Goal: Information Seeking & Learning: Check status

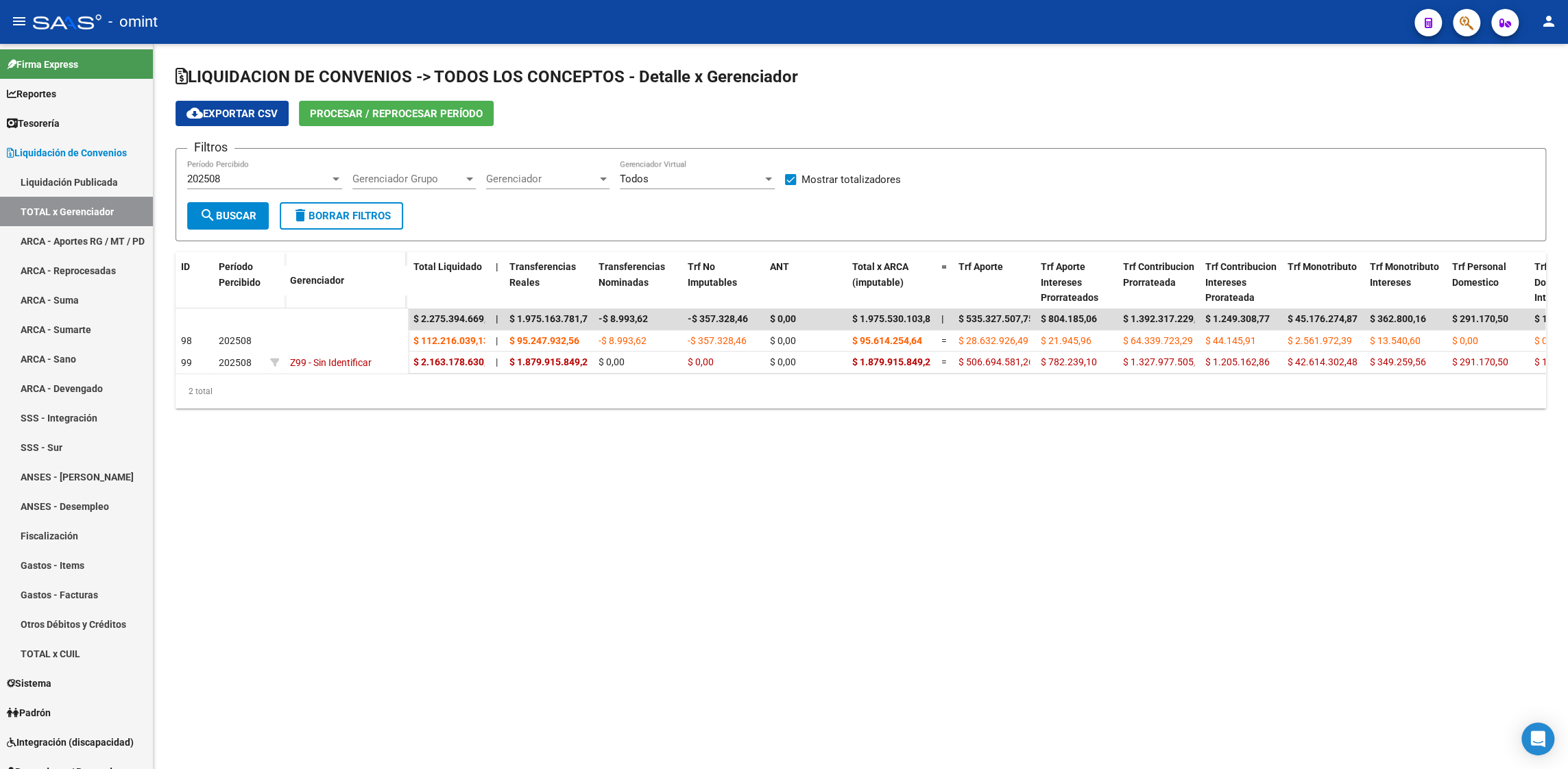
click at [405, 113] on span "Procesar / Reprocesar período" at bounding box center [396, 114] width 173 height 13
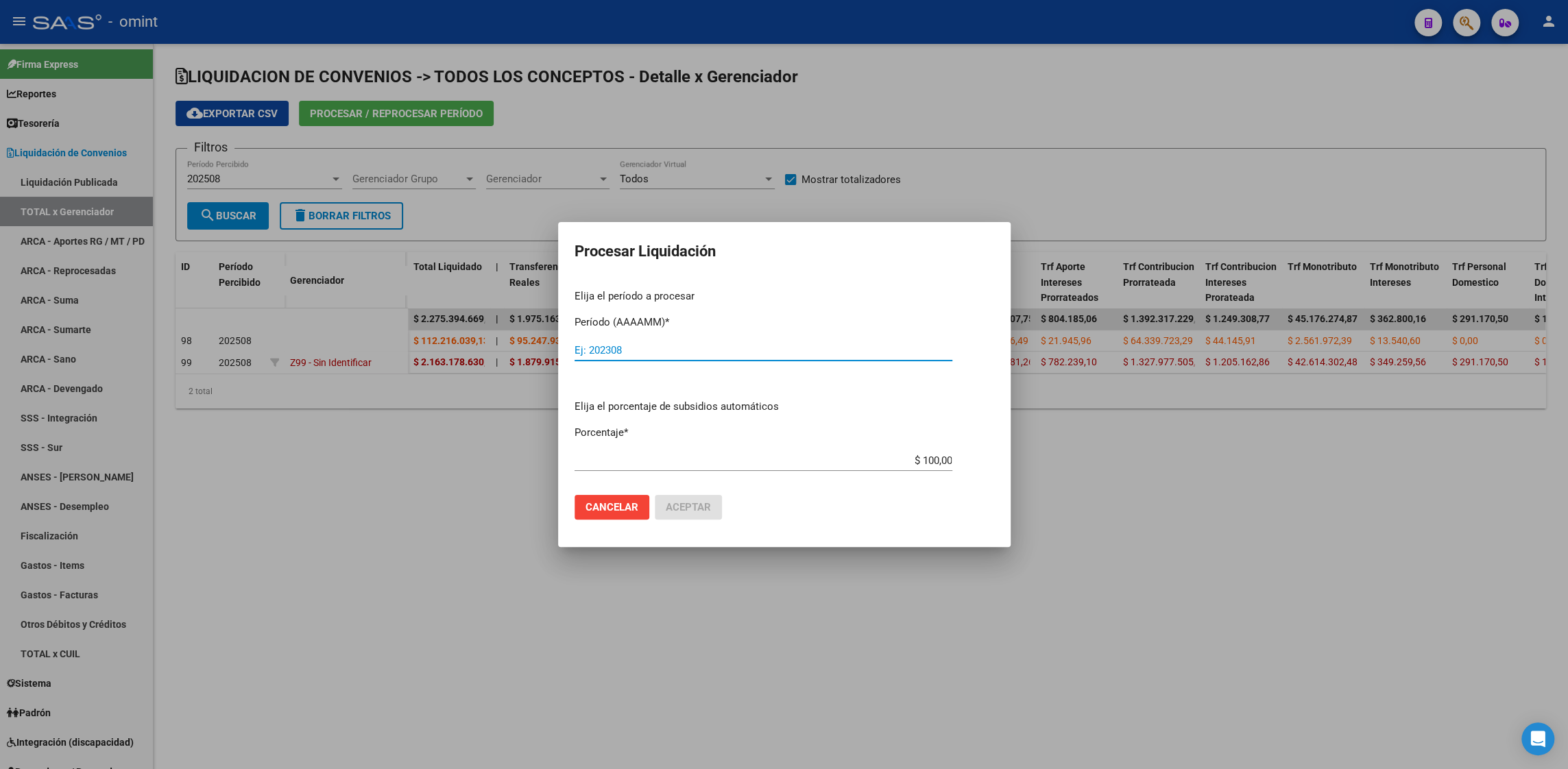
click at [643, 351] on input "Ej: 202308" at bounding box center [763, 350] width 378 height 13
type input "202508"
click at [689, 505] on span "Aceptar" at bounding box center [688, 507] width 45 height 13
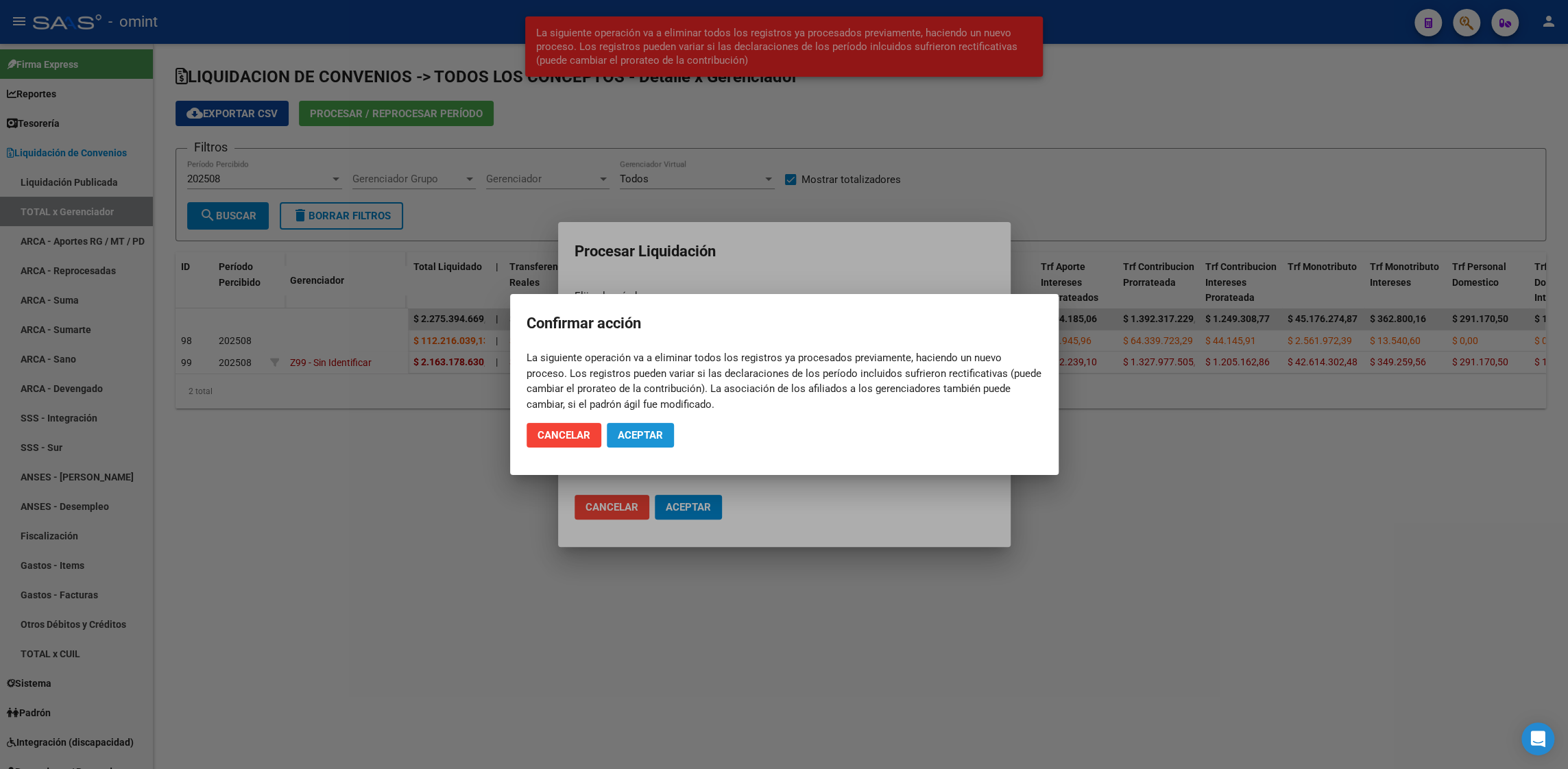
click at [638, 436] on span "Aceptar" at bounding box center [640, 435] width 45 height 13
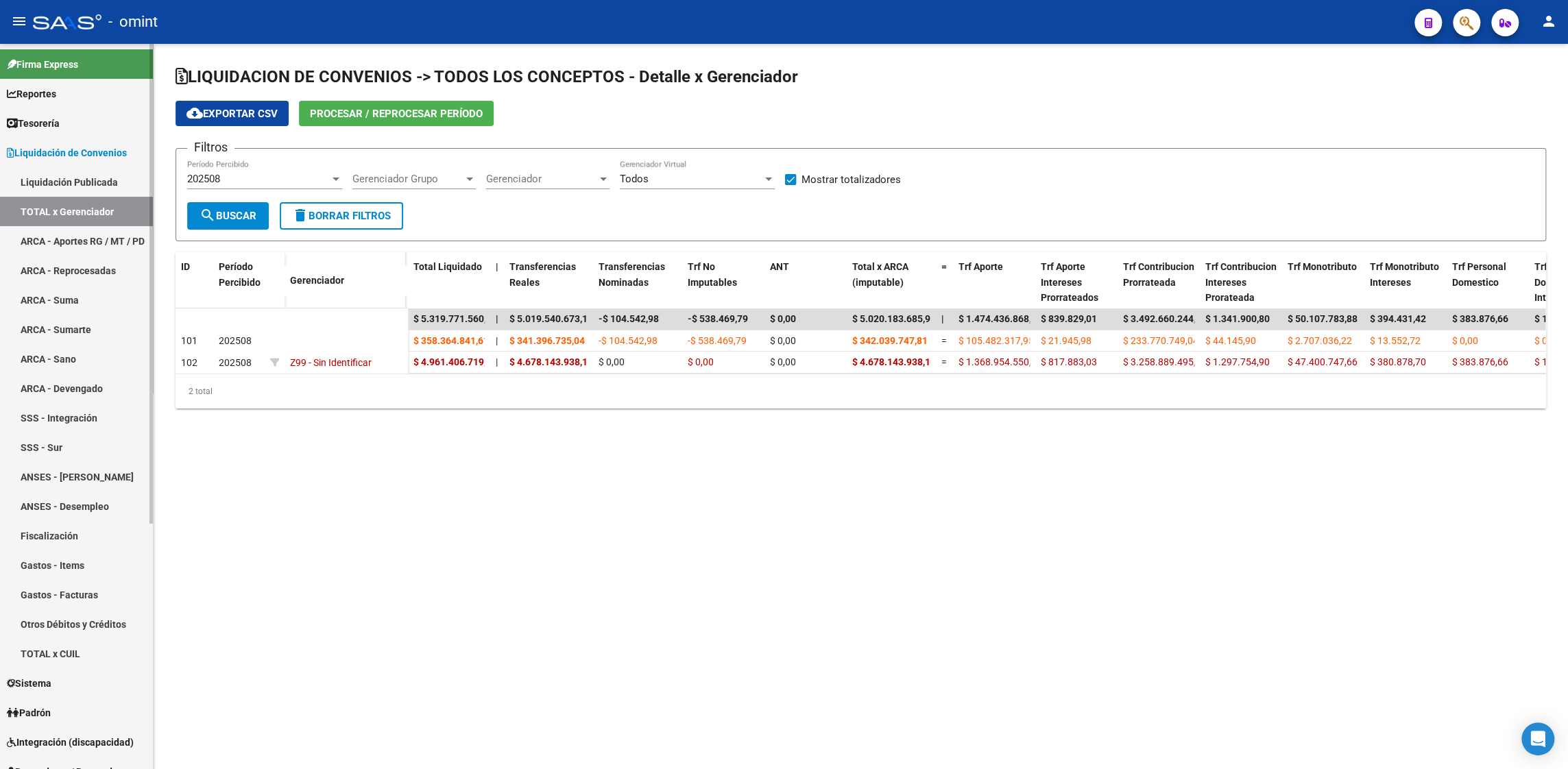
click at [77, 229] on link "ARCA - Aportes RG / MT / PD" at bounding box center [77, 241] width 153 height 29
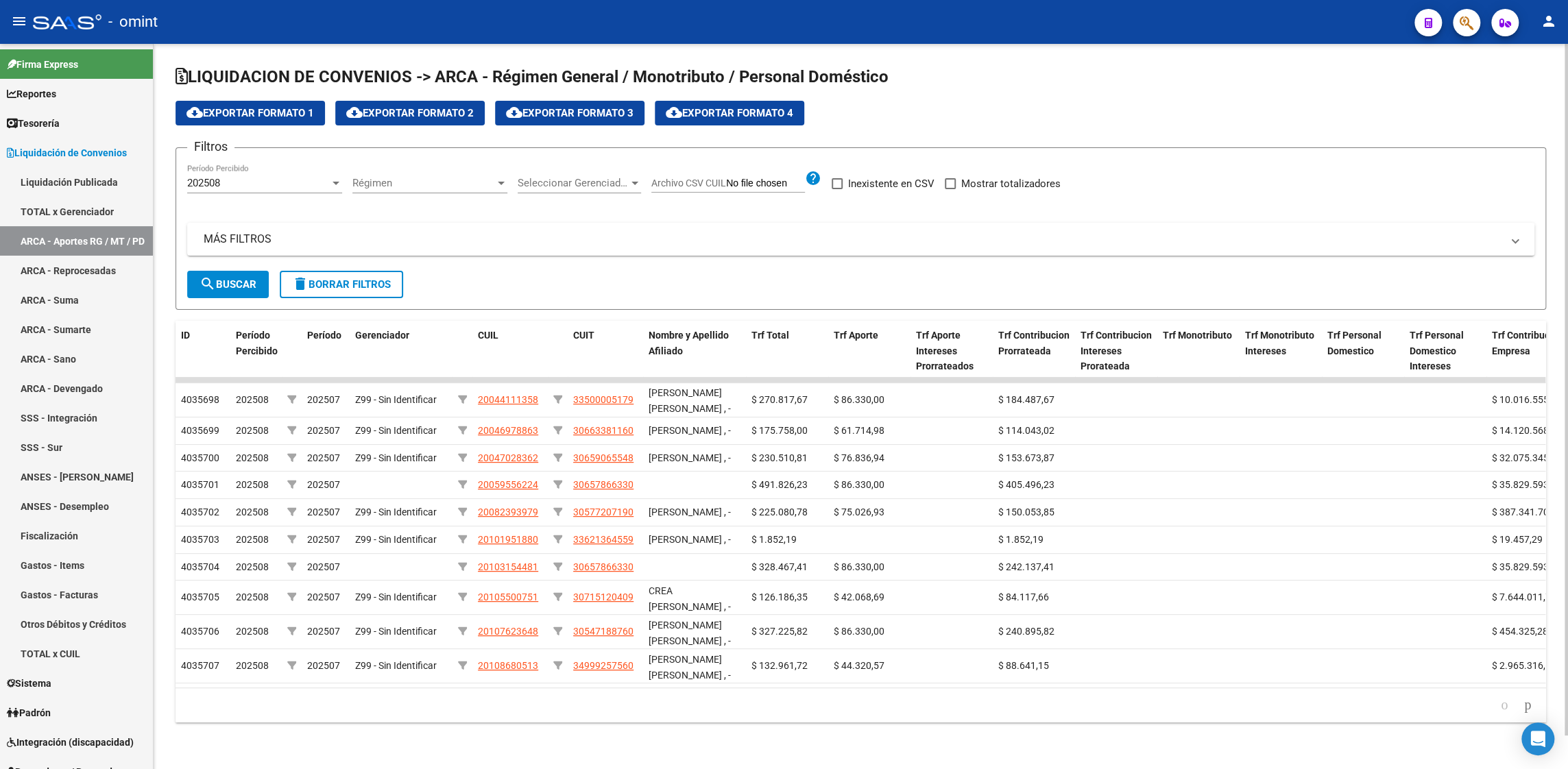
click at [950, 185] on span at bounding box center [950, 184] width 11 height 11
click at [950, 189] on input "Mostrar totalizadores" at bounding box center [950, 189] width 1 height 1
checkbox input "true"
click at [242, 280] on span "search Buscar" at bounding box center [228, 285] width 57 height 13
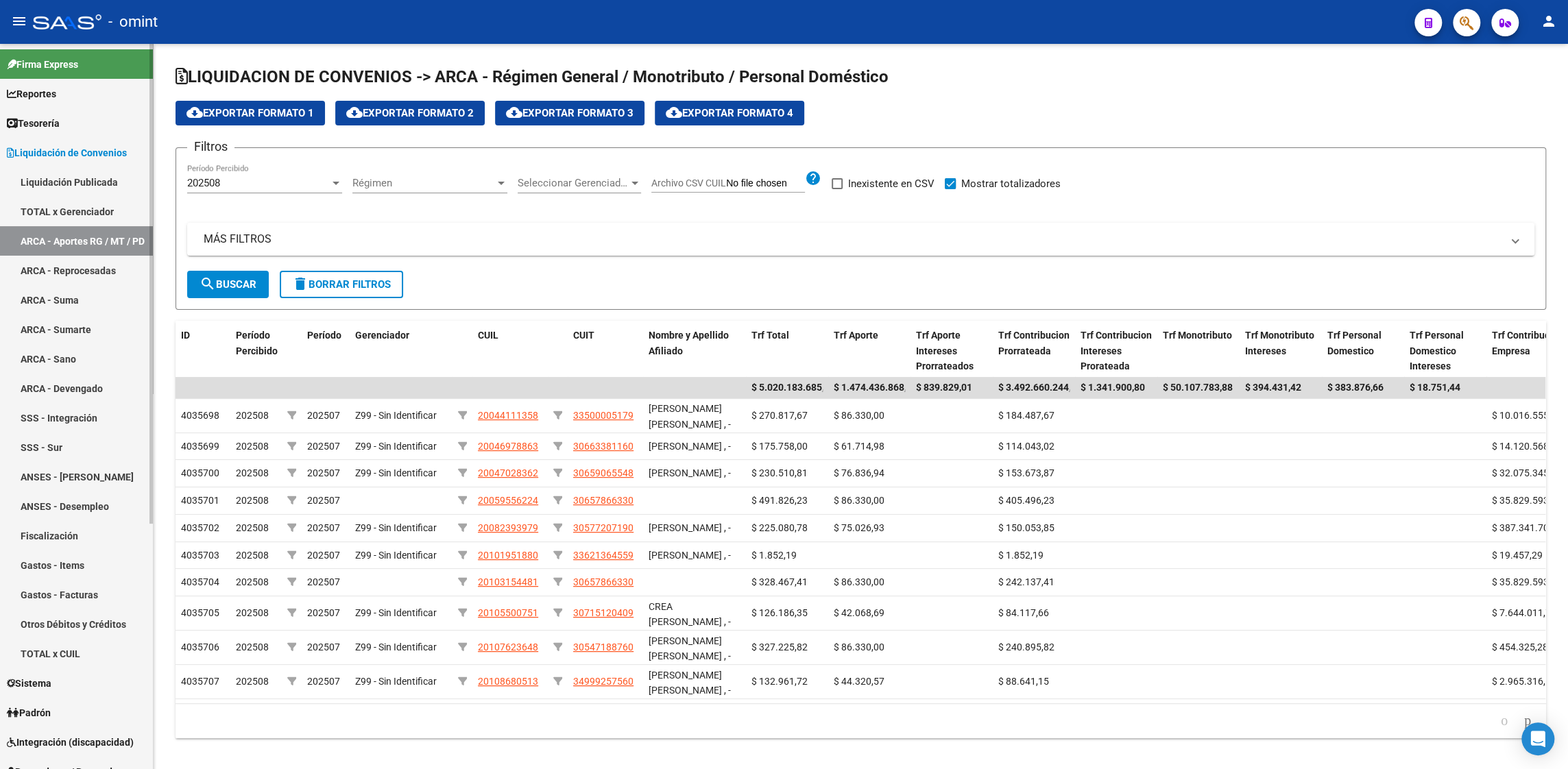
click at [47, 95] on span "Reportes" at bounding box center [31, 94] width 49 height 15
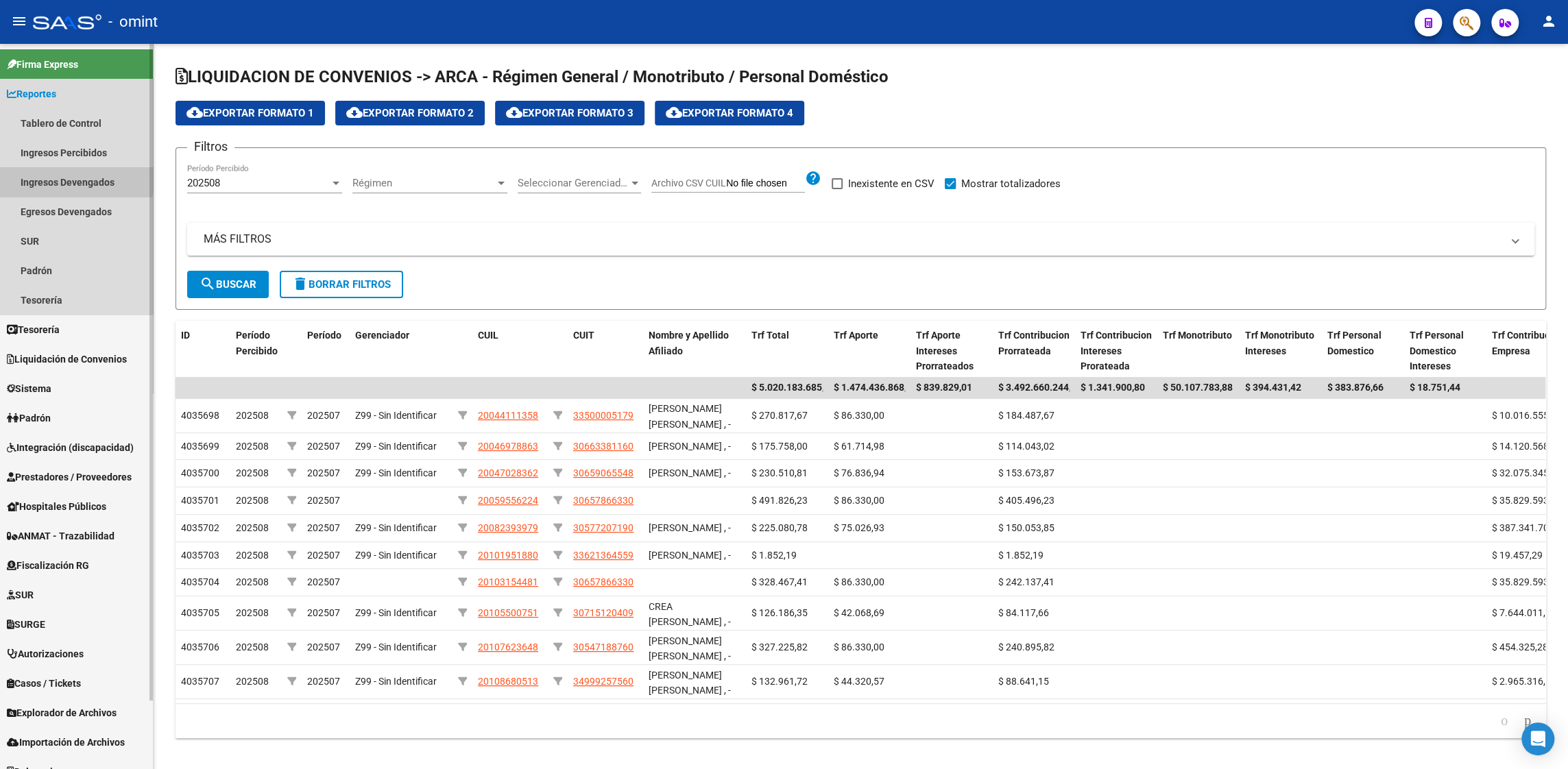
click at [54, 180] on link "Ingresos Devengados" at bounding box center [77, 182] width 153 height 29
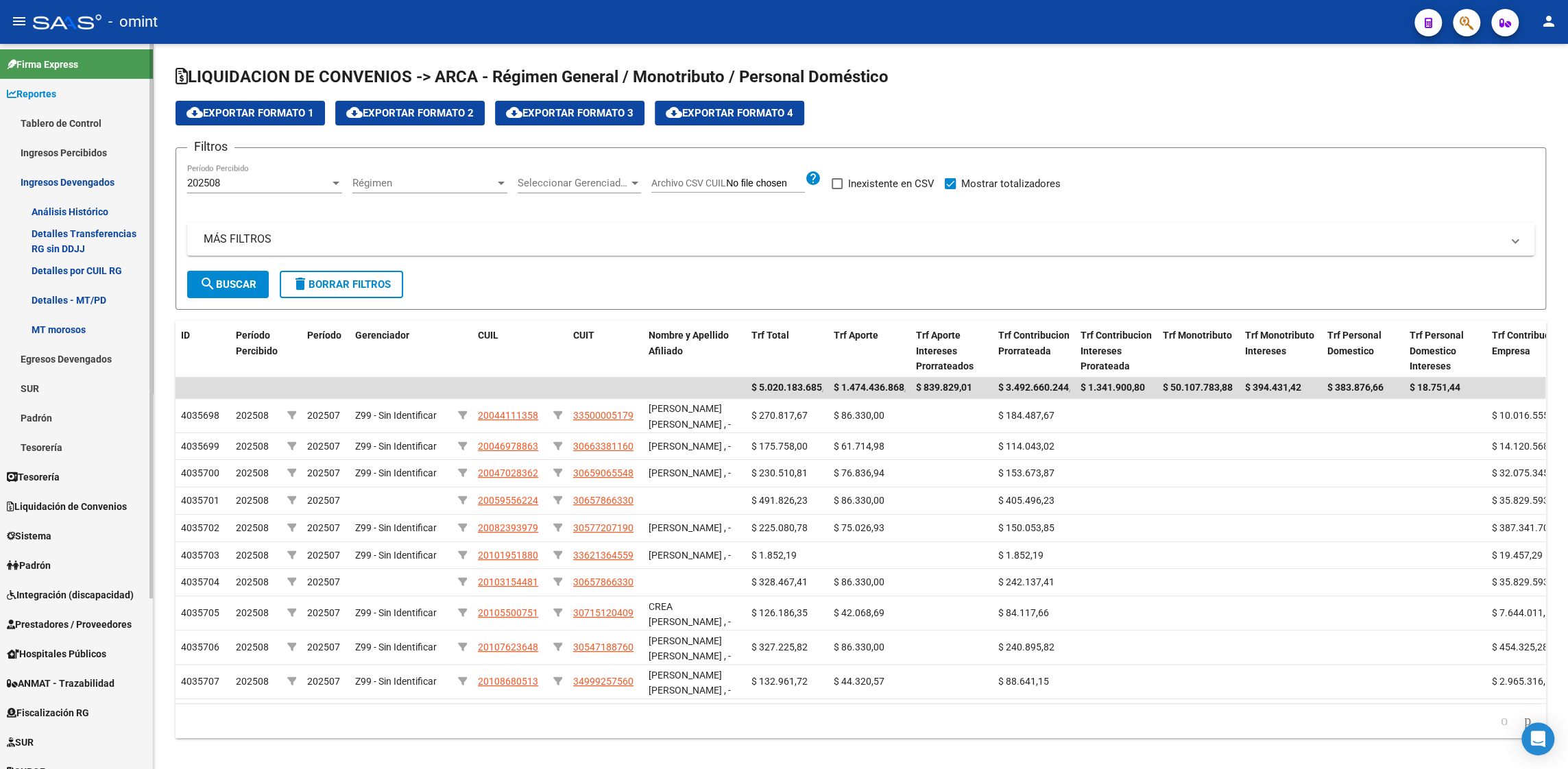
click at [67, 148] on link "Ingresos Percibidos" at bounding box center [77, 152] width 153 height 29
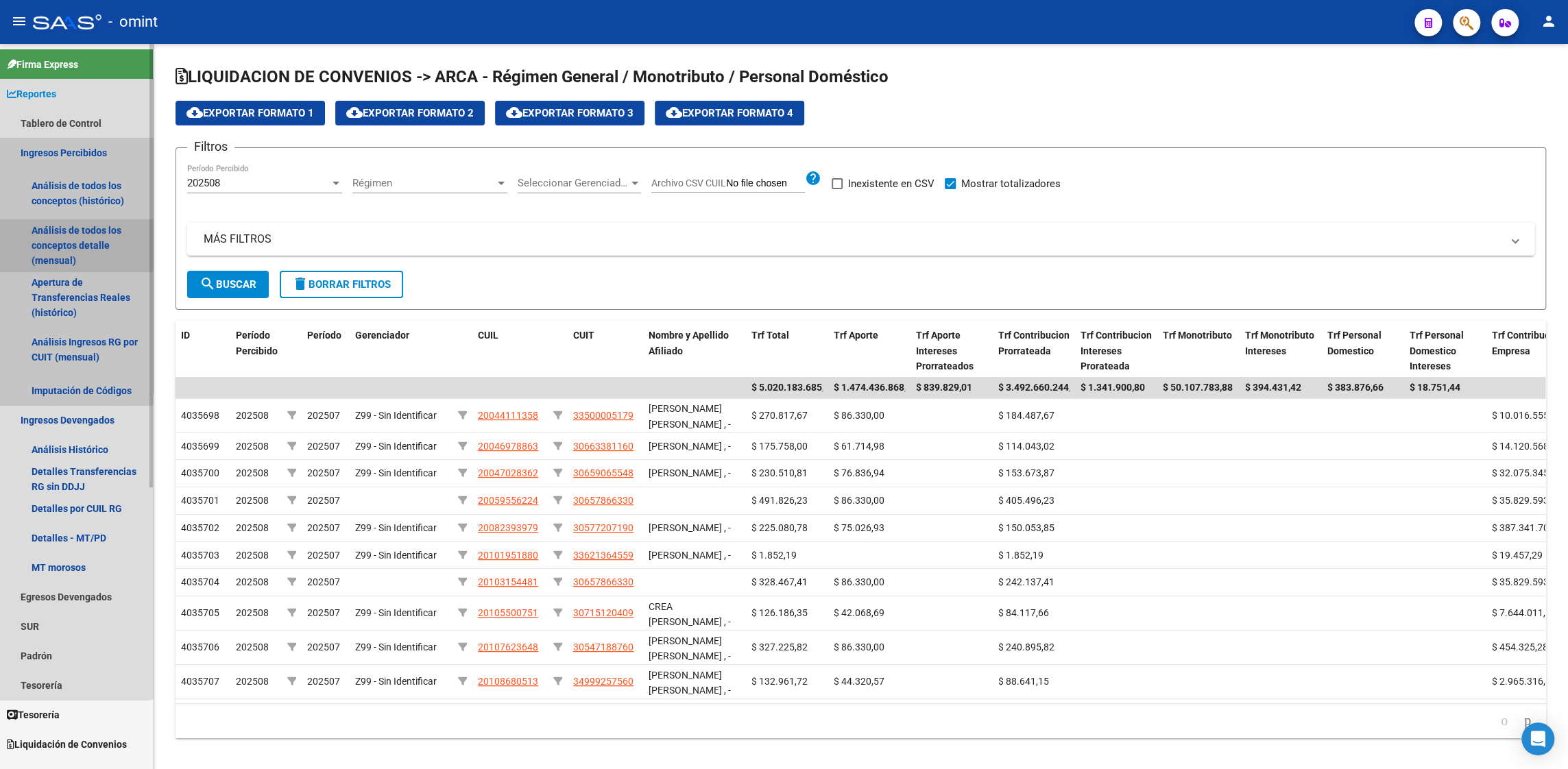
click at [57, 243] on link "Análisis de todos los conceptos detalle (mensual)" at bounding box center [77, 245] width 153 height 52
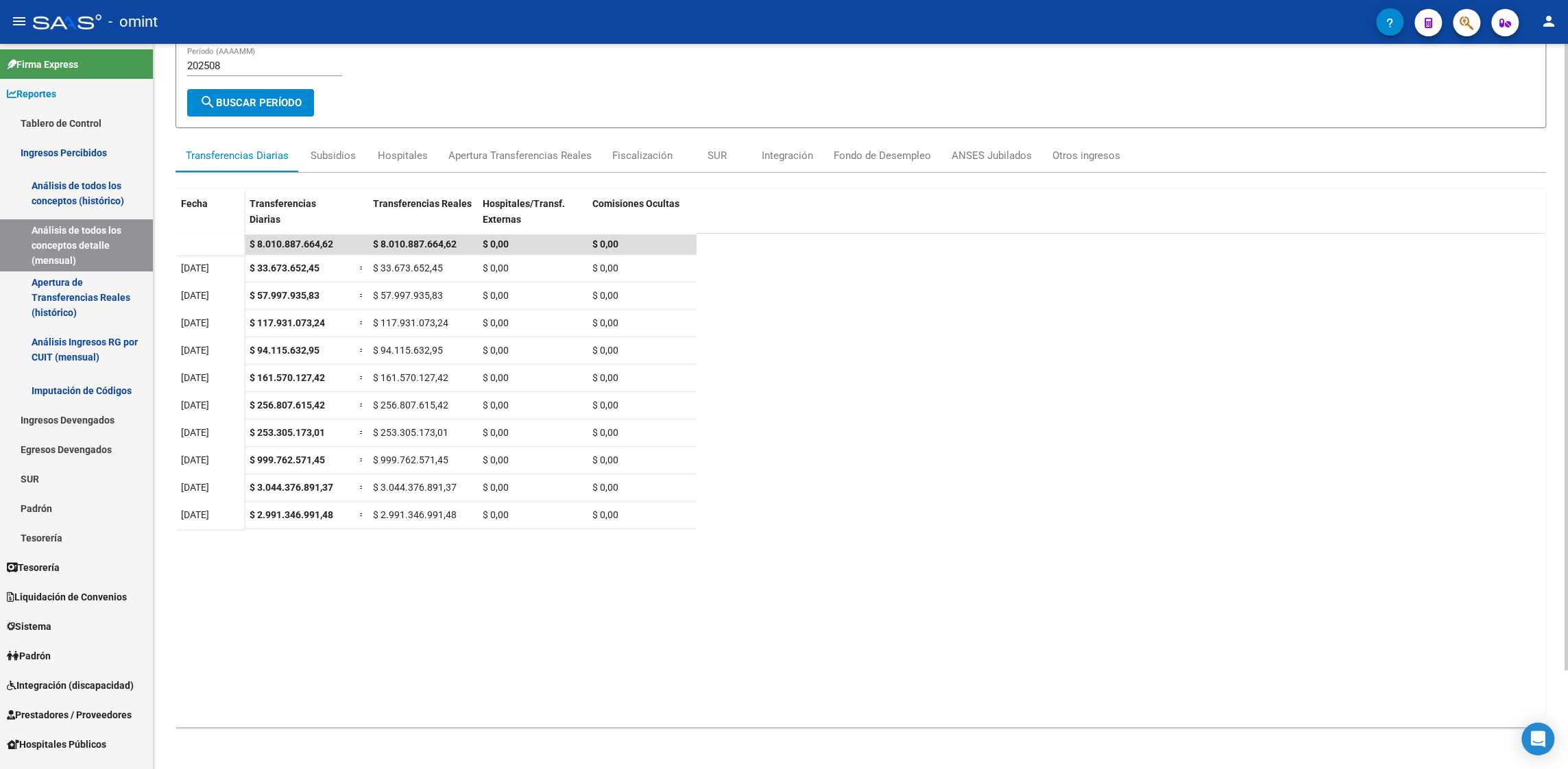
scroll to position [113, 0]
click at [229, 61] on input "202508" at bounding box center [265, 65] width 155 height 13
click at [229, 61] on input "202508" at bounding box center [265, 65] width 155 height 13
click at [224, 97] on span "search Buscar Período" at bounding box center [251, 102] width 102 height 13
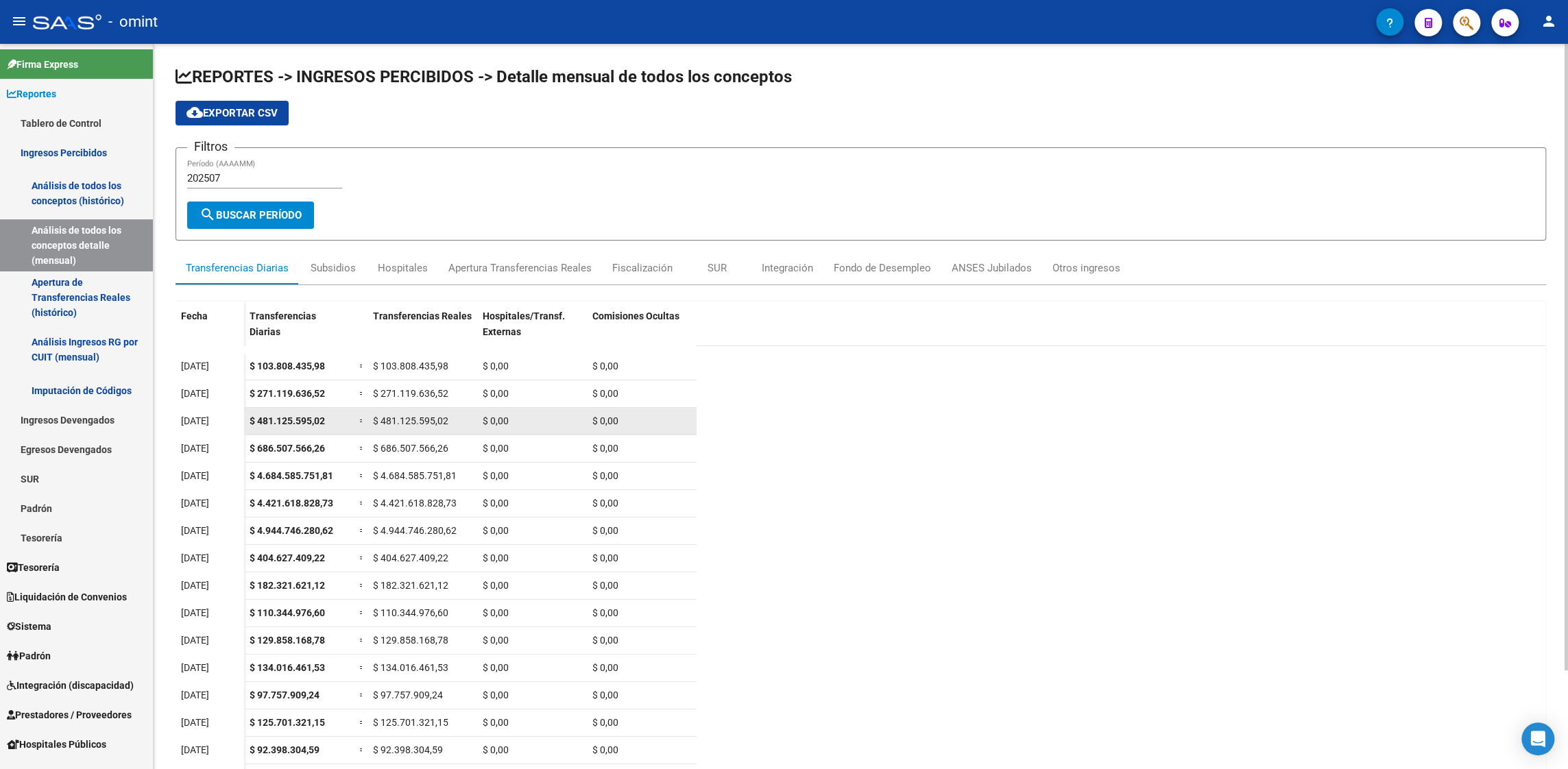
scroll to position [130, 0]
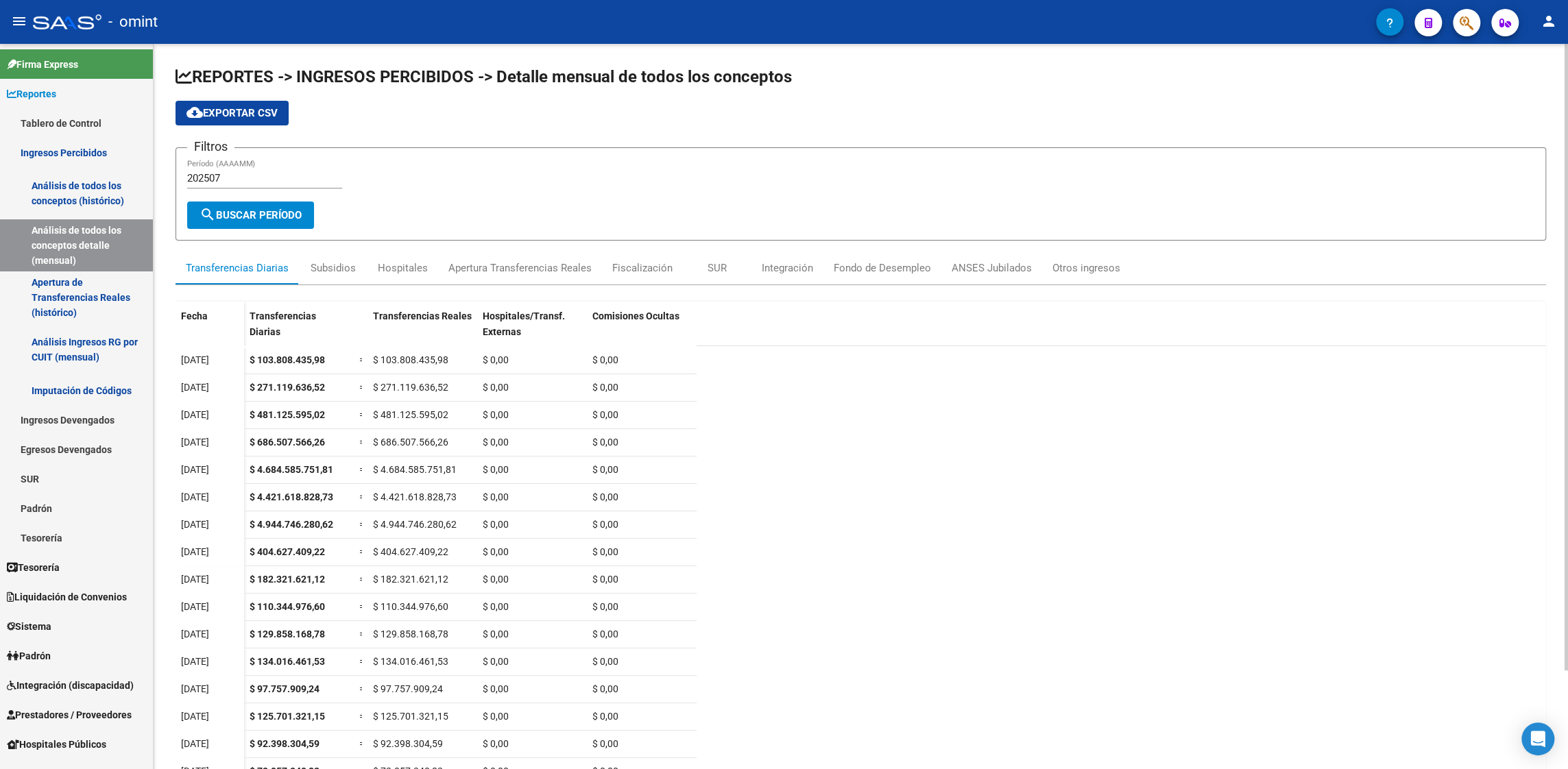
click at [221, 175] on input "202507" at bounding box center [265, 178] width 155 height 13
type input "202508"
click at [229, 214] on span "search Buscar Período" at bounding box center [251, 215] width 102 height 13
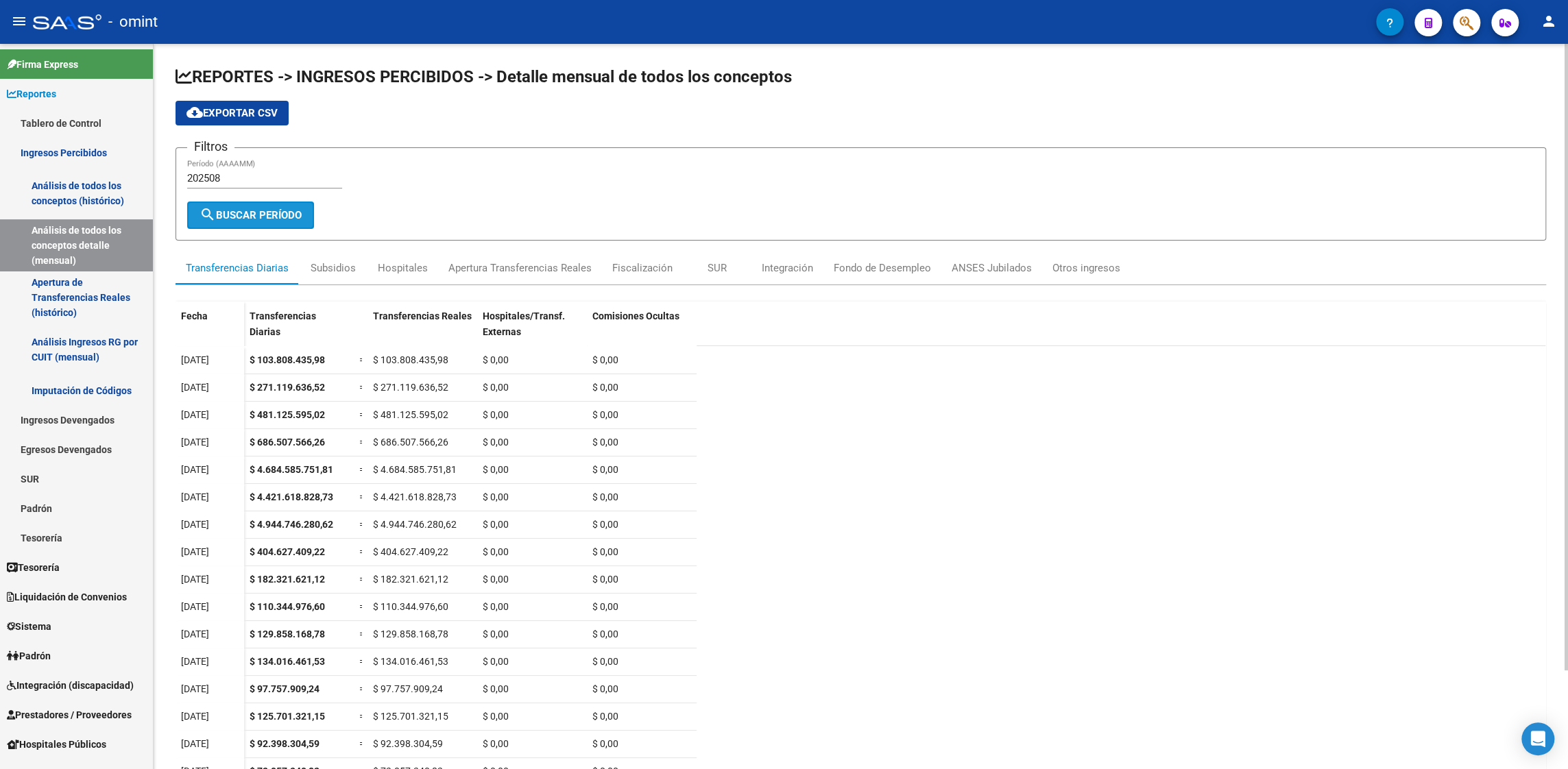
scroll to position [0, 0]
